Goal: Use online tool/utility: Utilize a website feature to perform a specific function

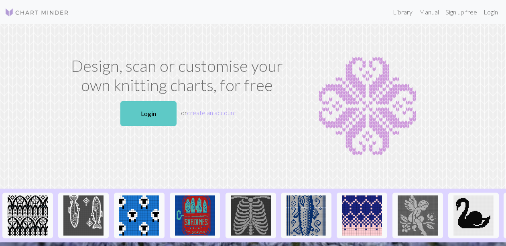
click at [154, 116] on link "Login" at bounding box center [148, 113] width 56 height 25
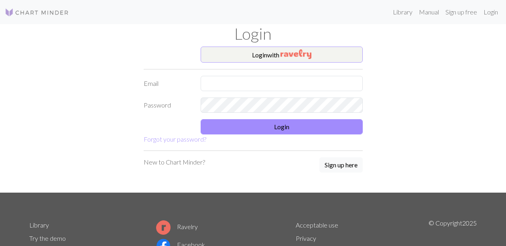
click at [262, 55] on button "Login with" at bounding box center [282, 55] width 162 height 16
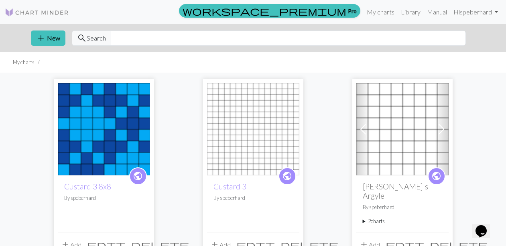
click at [249, 152] on img at bounding box center [253, 129] width 92 height 92
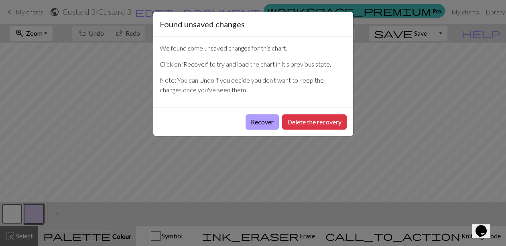
click at [262, 123] on button "Recover" at bounding box center [262, 121] width 33 height 15
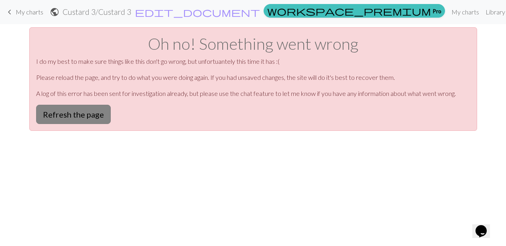
click at [92, 117] on button "Refresh the page" at bounding box center [73, 114] width 75 height 19
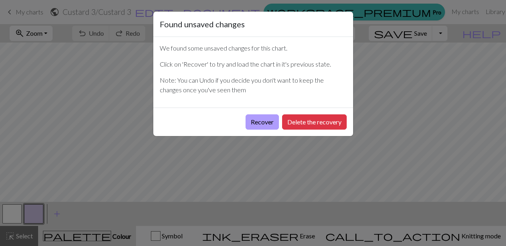
click at [260, 121] on button "Recover" at bounding box center [262, 121] width 33 height 15
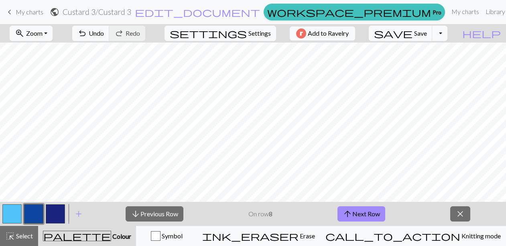
scroll to position [3, 306]
click at [173, 212] on button "arrow_downward Previous Row" at bounding box center [155, 213] width 58 height 15
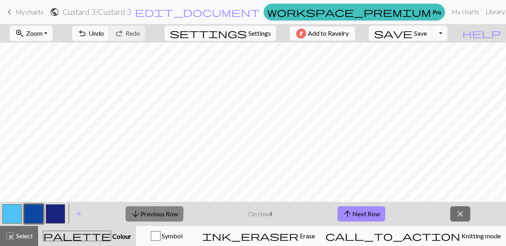
click at [173, 212] on button "arrow_downward Previous Row" at bounding box center [155, 213] width 58 height 15
